Goal: Find contact information: Obtain details needed to contact an individual or organization

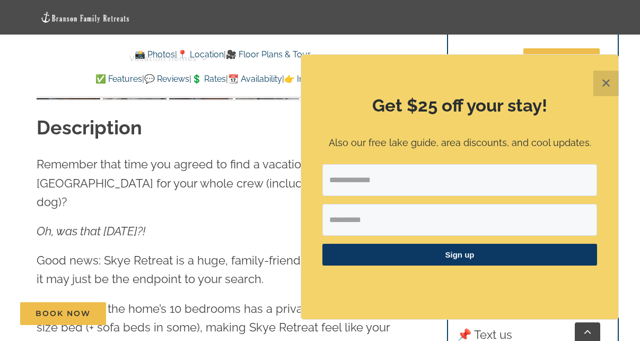
scroll to position [1059, 0]
click at [613, 85] on button "✕" at bounding box center [606, 83] width 25 height 25
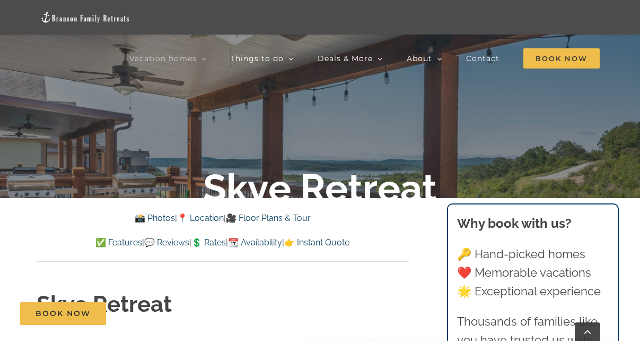
scroll to position [175, 0]
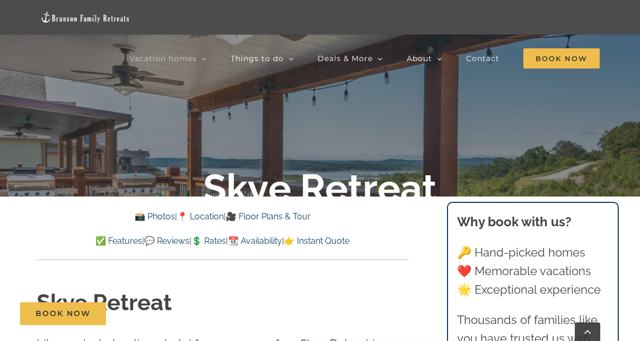
click at [204, 219] on link "📍 Location" at bounding box center [200, 216] width 47 height 10
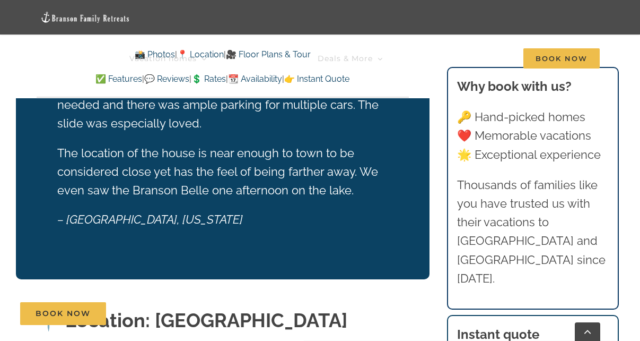
scroll to position [2021, 0]
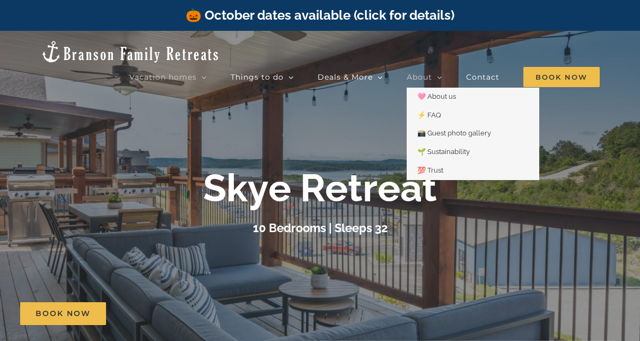
click at [432, 66] on link "About" at bounding box center [425, 76] width 36 height 21
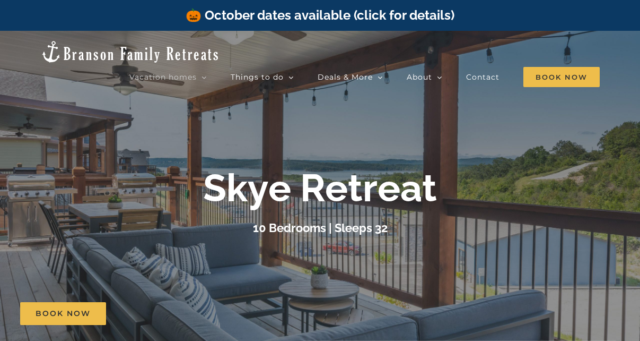
scroll to position [6, 0]
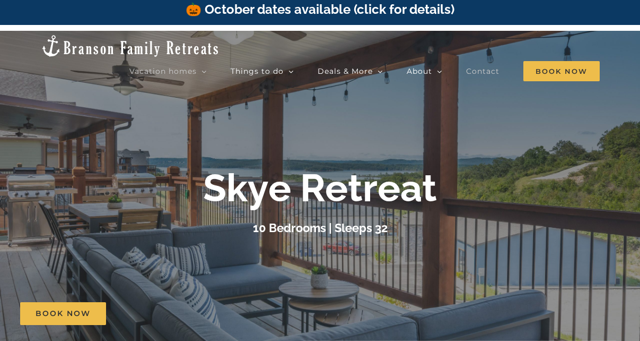
click at [485, 67] on span "Contact" at bounding box center [482, 70] width 33 height 7
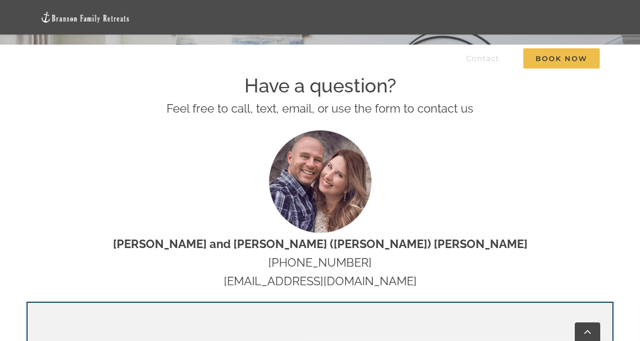
scroll to position [328, 0]
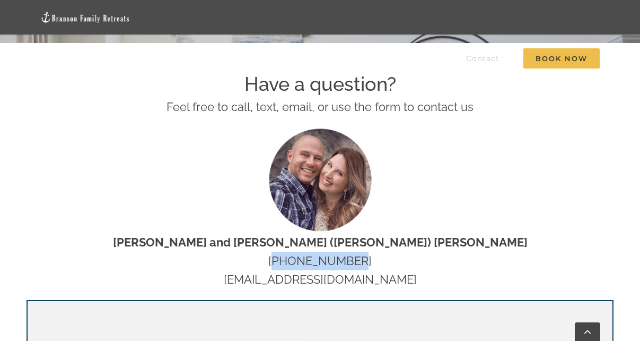
drag, startPoint x: 273, startPoint y: 263, endPoint x: 375, endPoint y: 263, distance: 101.9
click at [375, 263] on p "[PERSON_NAME] and [PERSON_NAME] ([PERSON_NAME]) [PERSON_NAME] [PHONE_NUMBER] [E…" at bounding box center [320, 261] width 587 height 56
copy p "[PHONE_NUMBER]"
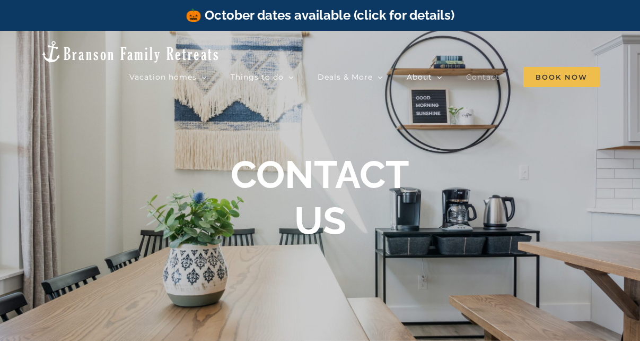
scroll to position [0, 0]
